Goal: Information Seeking & Learning: Learn about a topic

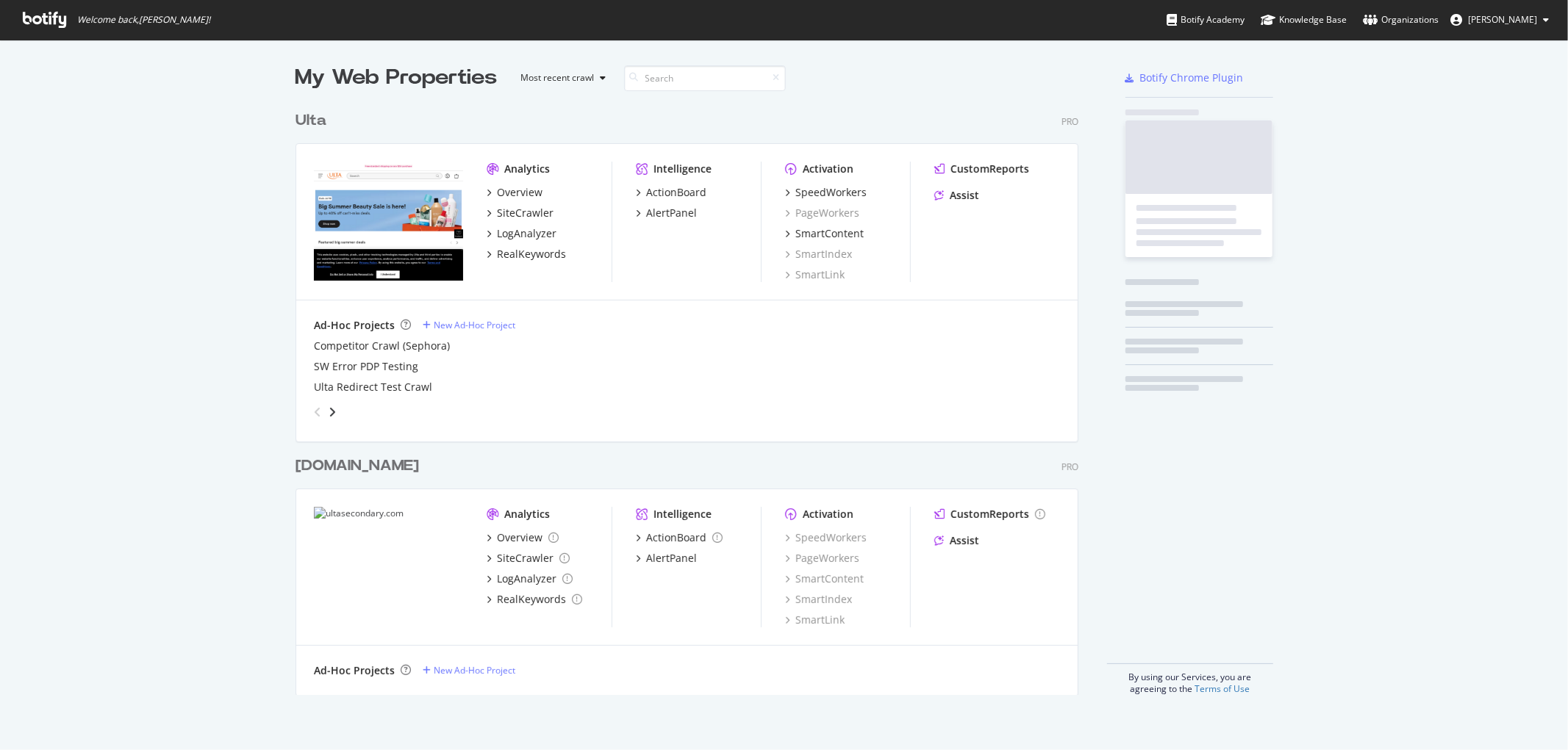
scroll to position [738, 1543]
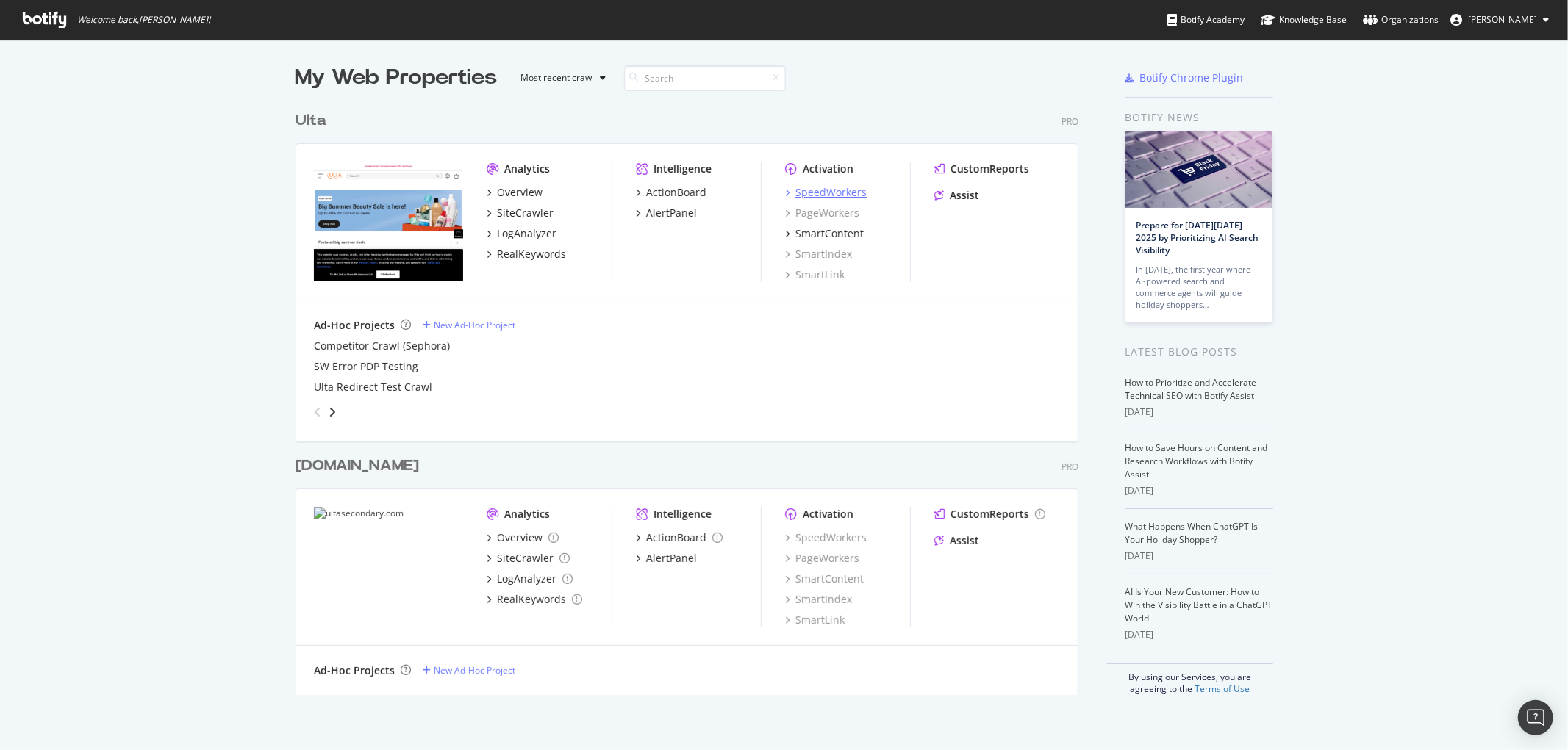
click at [816, 188] on div "SpeedWorkers" at bounding box center [830, 192] width 72 height 14
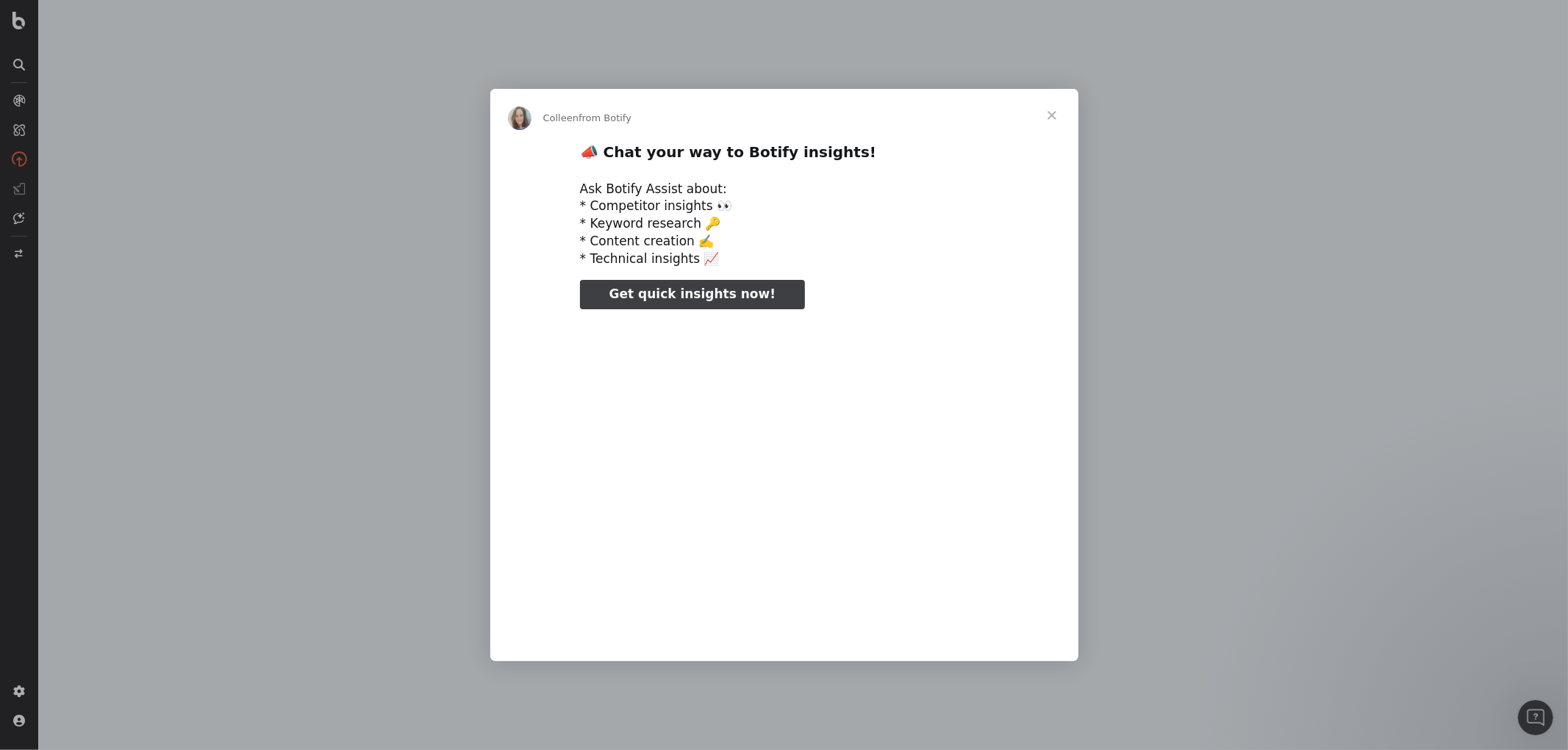
type input "53717"
click at [1056, 113] on span "Close" at bounding box center [1051, 115] width 53 height 53
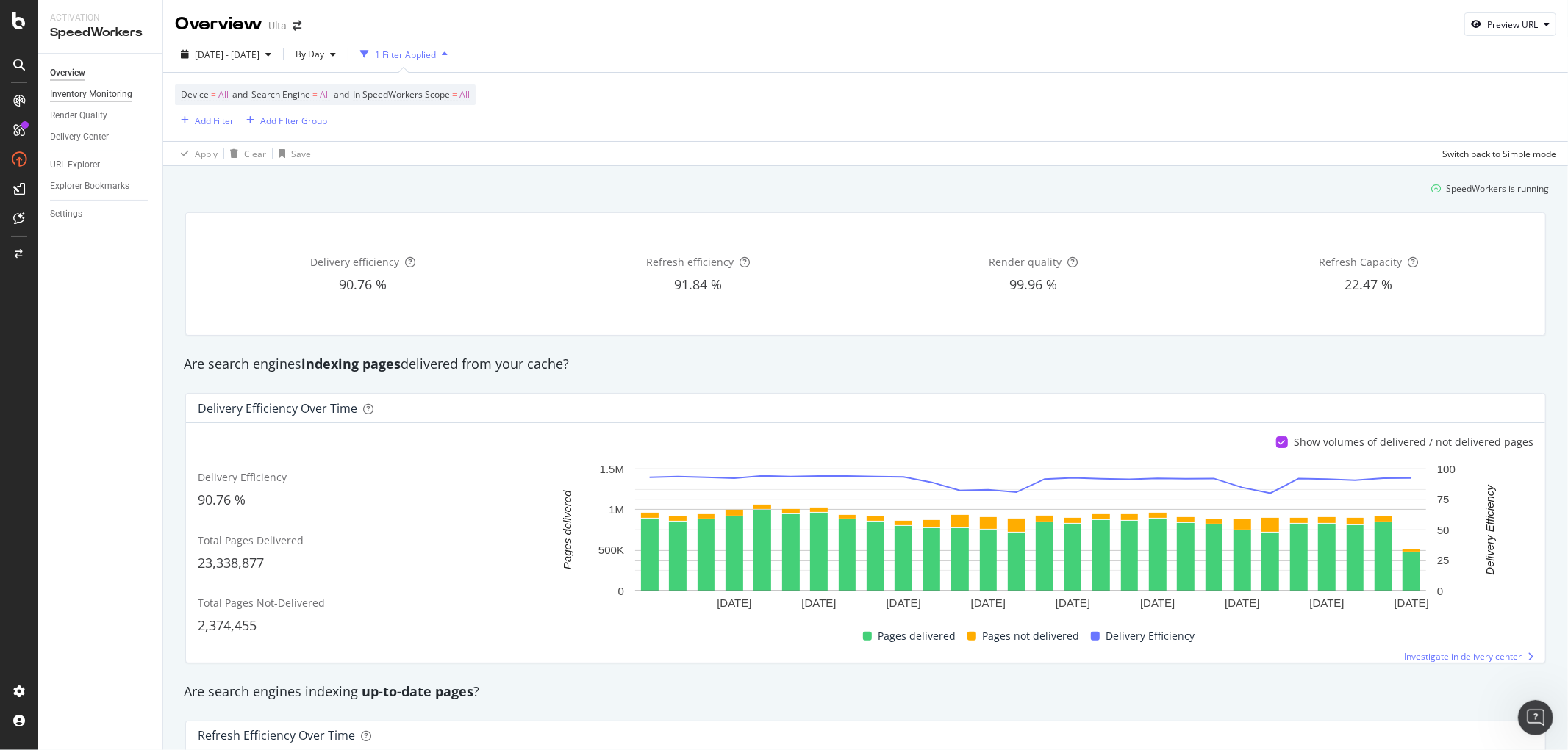
click at [91, 97] on div "Inventory Monitoring" at bounding box center [91, 95] width 82 height 15
